Goal: Transaction & Acquisition: Book appointment/travel/reservation

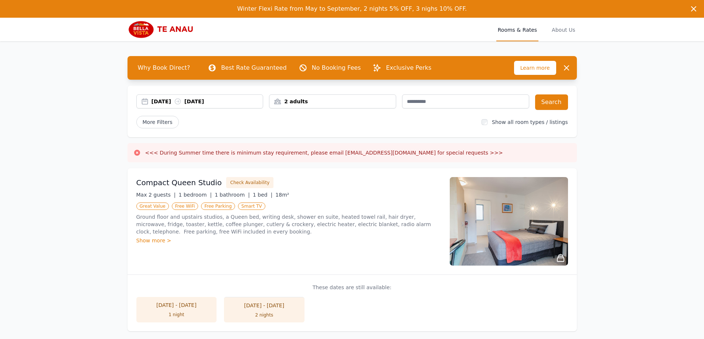
click at [200, 105] on div "[DATE] [DATE]" at bounding box center [207, 101] width 112 height 7
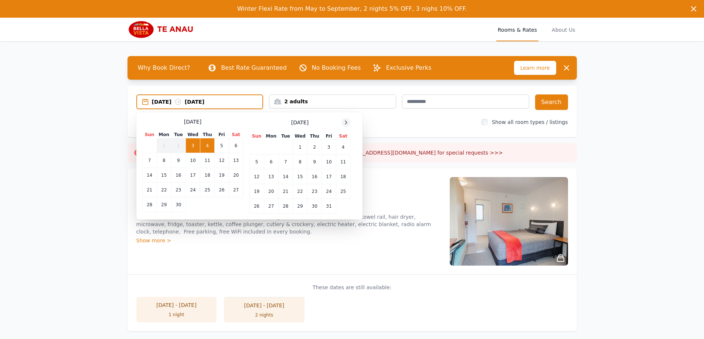
click at [343, 120] on icon at bounding box center [346, 123] width 6 height 6
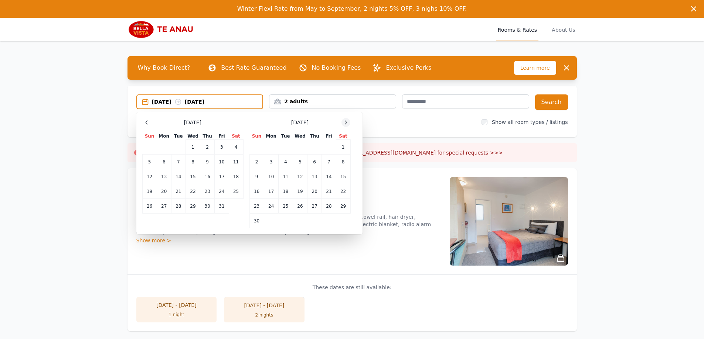
click at [343, 120] on icon at bounding box center [346, 123] width 6 height 6
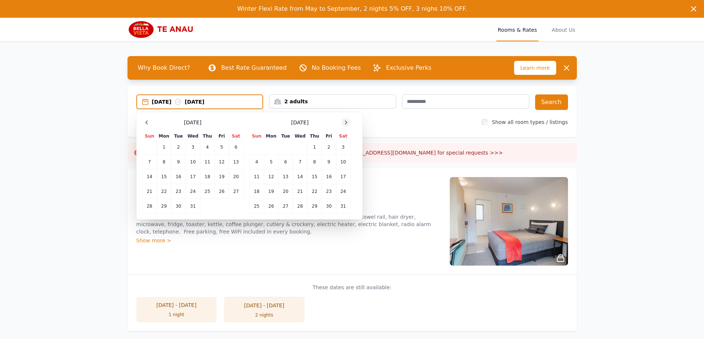
click at [343, 120] on icon at bounding box center [346, 123] width 6 height 6
click at [186, 181] on td "18" at bounding box center [192, 177] width 14 height 15
drag, startPoint x: 228, startPoint y: 179, endPoint x: 236, endPoint y: 178, distance: 7.9
click at [236, 178] on tr "15 16 17 18 19 20 21" at bounding box center [192, 177] width 101 height 15
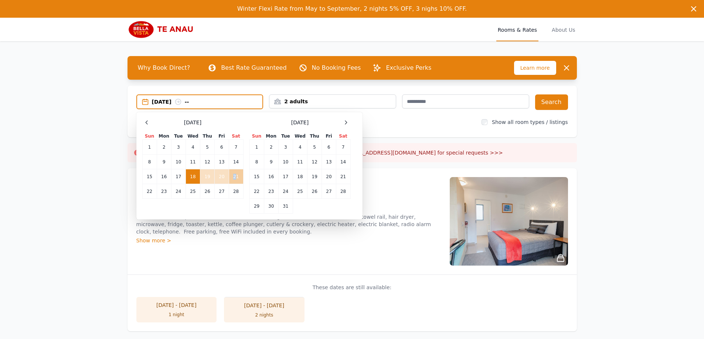
click at [236, 178] on td "21" at bounding box center [236, 177] width 14 height 15
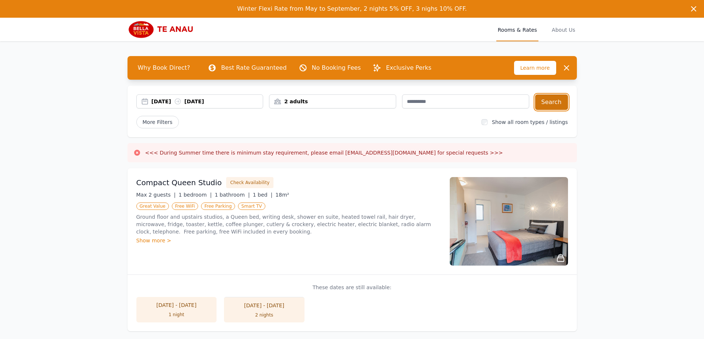
click at [558, 99] on button "Search" at bounding box center [551, 103] width 33 height 16
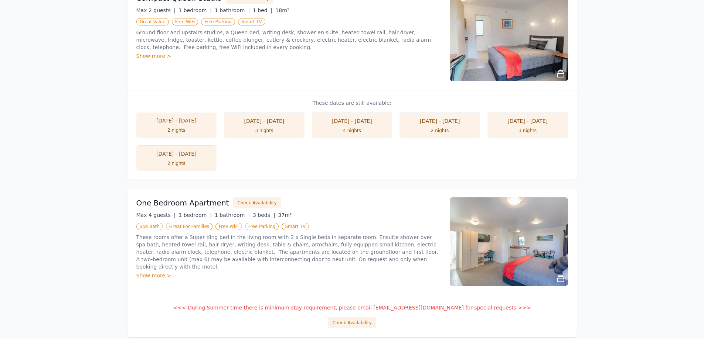
scroll to position [74, 0]
